Goal: Task Accomplishment & Management: Use online tool/utility

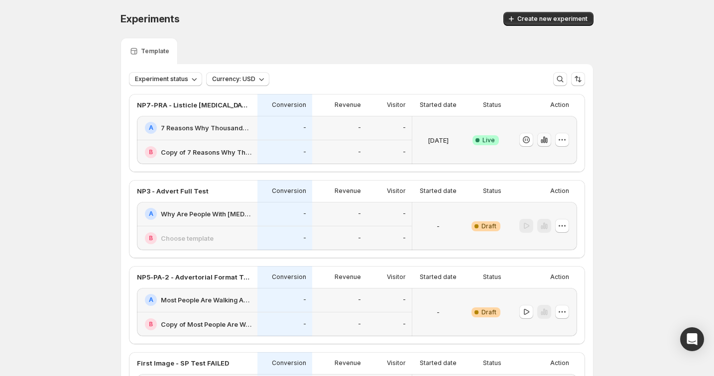
click at [542, 141] on icon "button" at bounding box center [542, 141] width 2 height 4
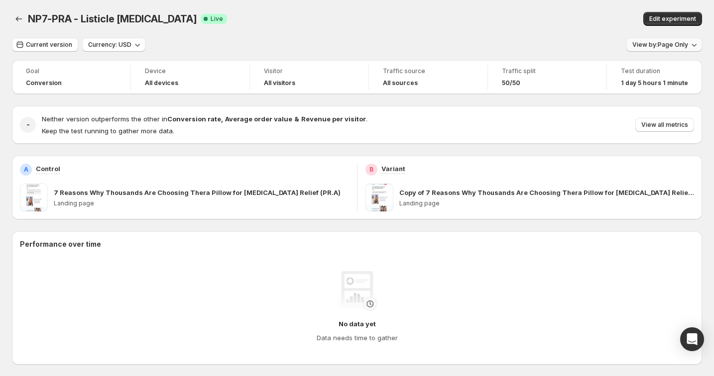
click at [652, 43] on span "View by: Page Only" at bounding box center [660, 45] width 56 height 8
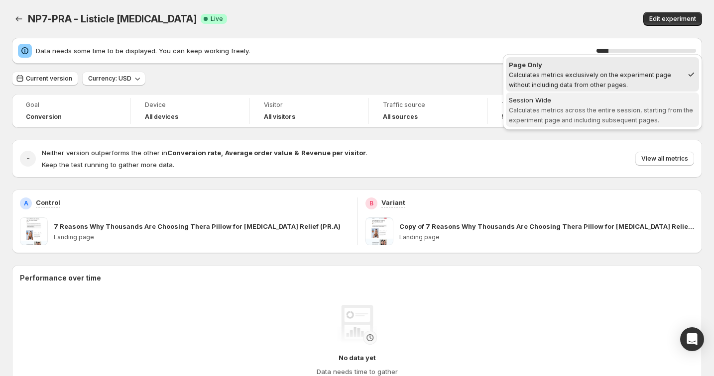
click at [622, 105] on span "Session Wide Calculates metrics across the entire session, starting from the ex…" at bounding box center [602, 110] width 187 height 30
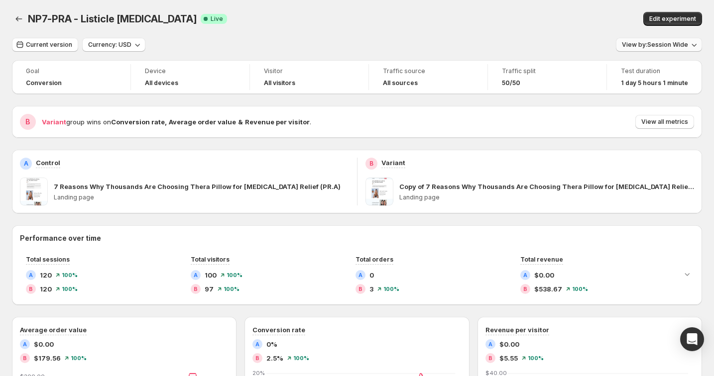
click at [636, 43] on span "View by: Session Wide" at bounding box center [655, 45] width 66 height 8
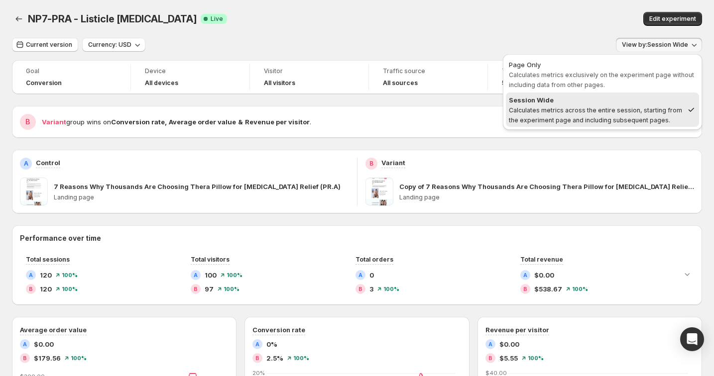
click at [514, 35] on div "NP7-PRA - Listicle [MEDICAL_DATA]. This page is ready NP7-PRA - Listicle [MEDIC…" at bounding box center [357, 19] width 690 height 38
